Goal: Submit feedback/report problem: Submit feedback/report problem

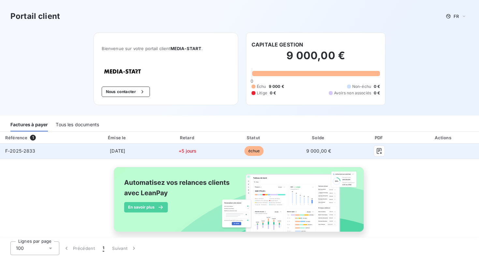
click at [264, 151] on span "échue" at bounding box center [254, 151] width 20 height 10
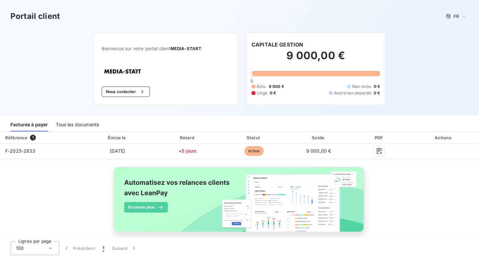
click at [426, 63] on div "Portail client FR Bienvenue sur votre portail client MEDIA-START . Nous contact…" at bounding box center [239, 58] width 479 height 116
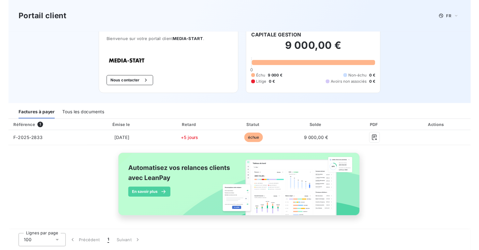
scroll to position [9, 0]
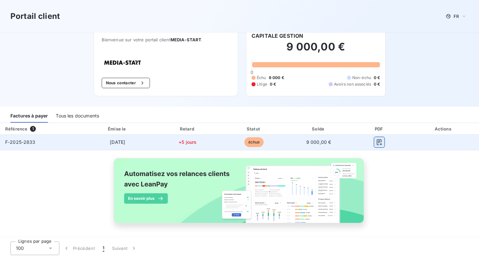
click at [384, 138] on button "button" at bounding box center [379, 142] width 10 height 10
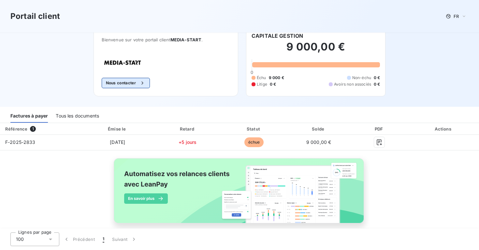
click at [120, 86] on button "Nous contacter" at bounding box center [126, 83] width 48 height 10
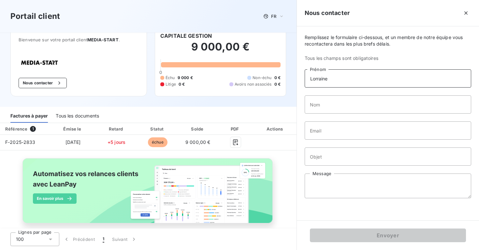
type input "Lorraine"
type input "HARLE"
type input "[EMAIL_ADDRESS][DOMAIN_NAME]"
click at [317, 155] on input "Objet" at bounding box center [388, 157] width 166 height 18
type input "FACTURE"
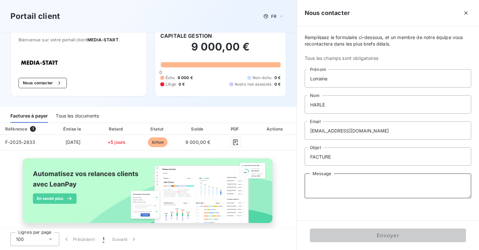
click at [321, 180] on textarea "Message" at bounding box center [388, 186] width 166 height 25
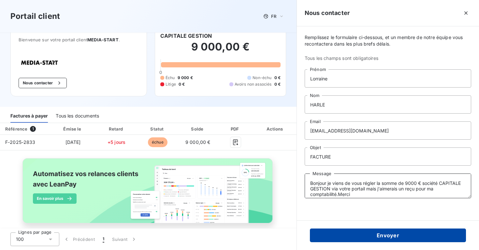
type textarea "Bonjour je viens de vous régler la somme de 9000 € société CAPITALE GESTION via…"
click at [375, 231] on button "Envoyer" at bounding box center [388, 236] width 156 height 14
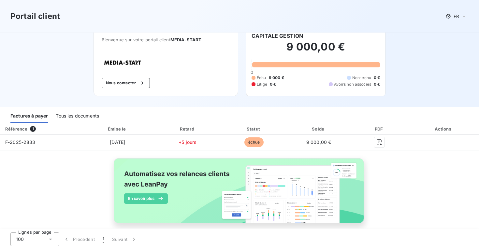
click at [84, 113] on div "Tous les documents" at bounding box center [77, 116] width 43 height 14
